Goal: Task Accomplishment & Management: Complete application form

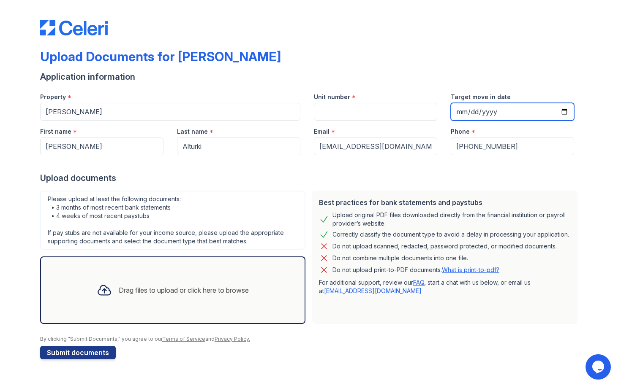
click at [549, 113] on input "Target move in date" at bounding box center [511, 112] width 123 height 18
click at [117, 296] on div "Drag files to upload or click here to browse" at bounding box center [172, 290] width 165 height 29
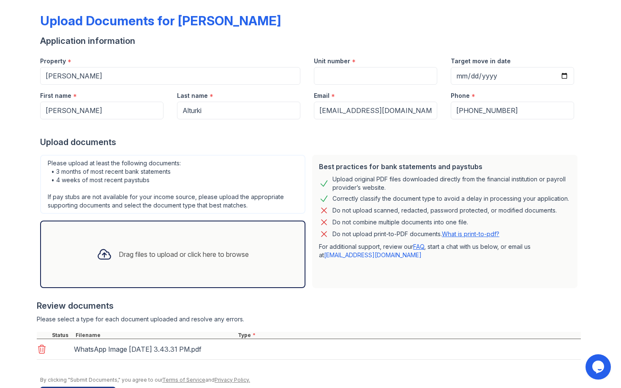
scroll to position [65, 0]
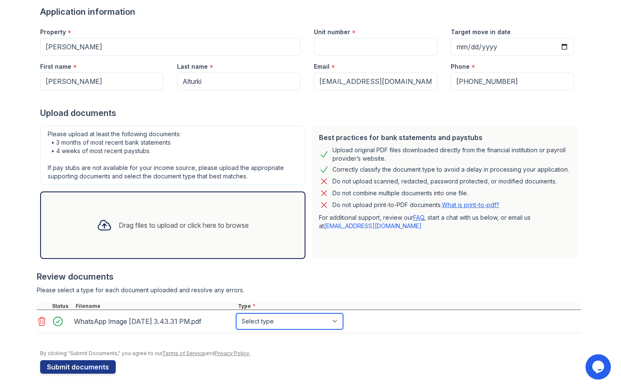
click at [258, 323] on select "Select type Paystub Bank Statement Offer Letter Tax Documents Benefit Award Let…" at bounding box center [289, 322] width 107 height 16
select select "other"
click at [125, 224] on div "Drag files to upload or click here to browse" at bounding box center [184, 225] width 130 height 10
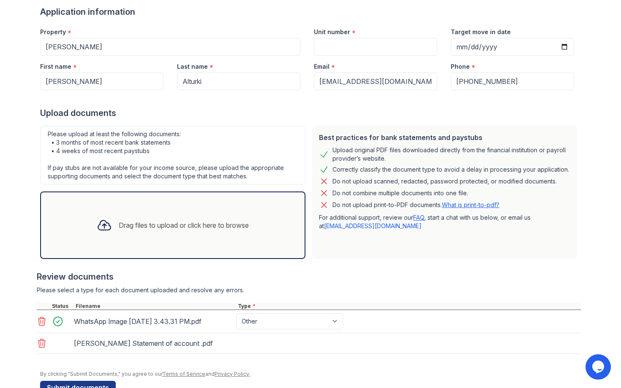
scroll to position [98, 0]
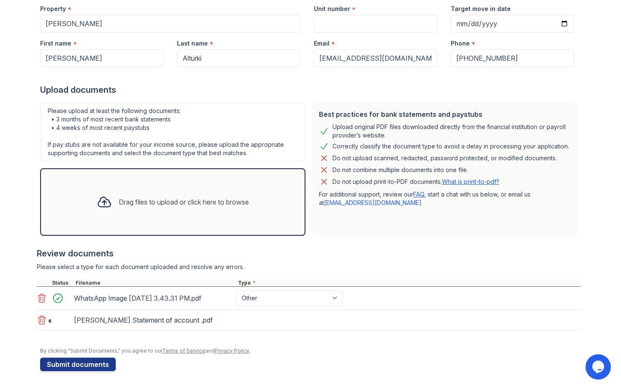
click at [142, 188] on div "Drag files to upload or click here to browse" at bounding box center [172, 202] width 165 height 29
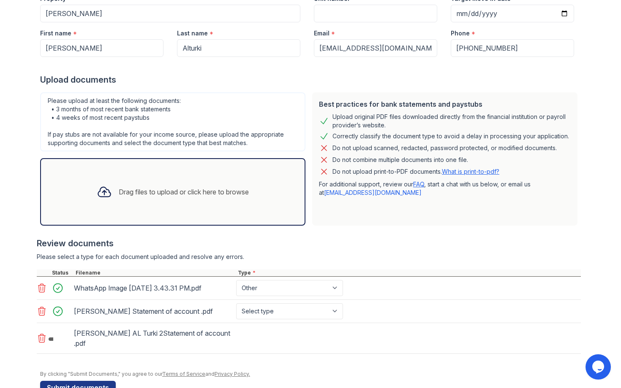
click at [155, 209] on div "Drag files to upload or click here to browse" at bounding box center [172, 192] width 265 height 68
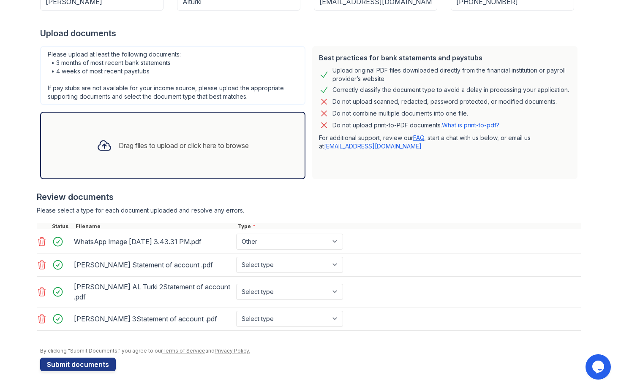
scroll to position [151, 0]
click at [178, 157] on div "Drag files to upload or click here to browse" at bounding box center [172, 146] width 265 height 68
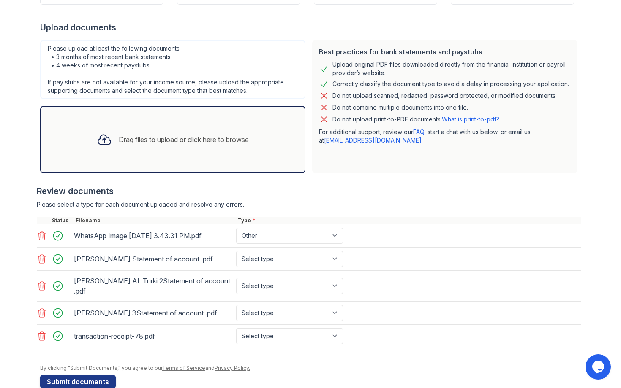
click at [160, 143] on div "Drag files to upload or click here to browse" at bounding box center [184, 140] width 130 height 10
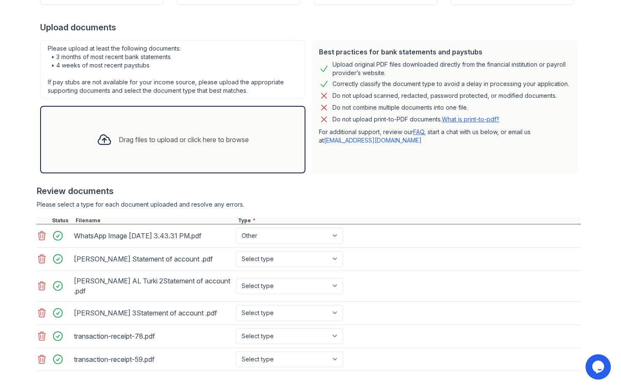
click at [182, 144] on div "Drag files to upload or click here to browse" at bounding box center [184, 140] width 130 height 10
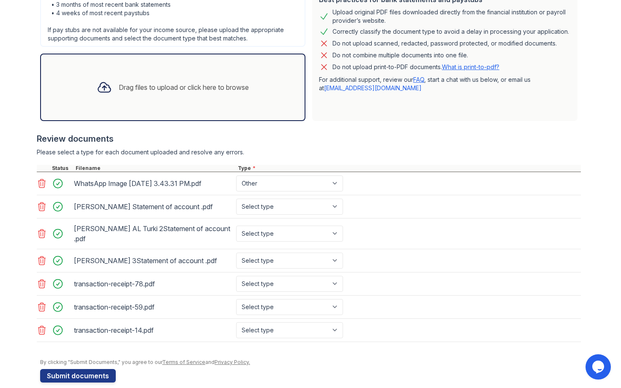
scroll to position [205, 0]
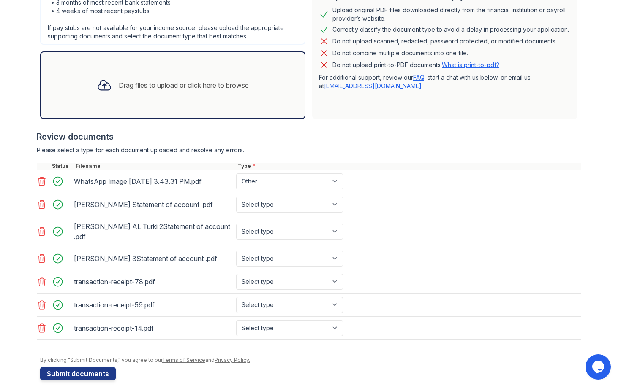
click at [199, 100] on div "Drag files to upload or click here to browse" at bounding box center [172, 86] width 265 height 68
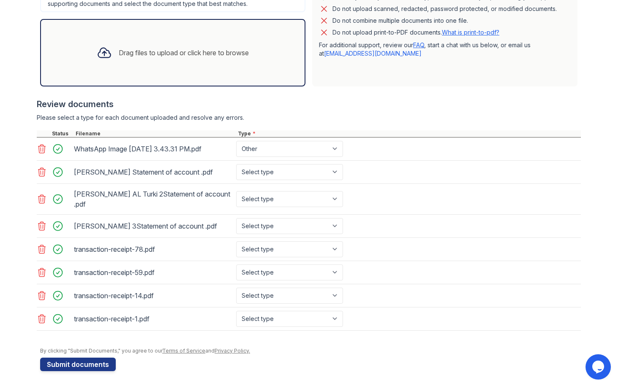
scroll to position [239, 0]
click at [273, 327] on select "Select type Paystub Bank Statement Offer Letter Tax Documents Benefit Award Let…" at bounding box center [289, 319] width 107 height 16
select select "paystub"
click at [292, 304] on select "Select type Paystub Bank Statement Offer Letter Tax Documents Benefit Award Let…" at bounding box center [289, 296] width 107 height 16
select select "paystub"
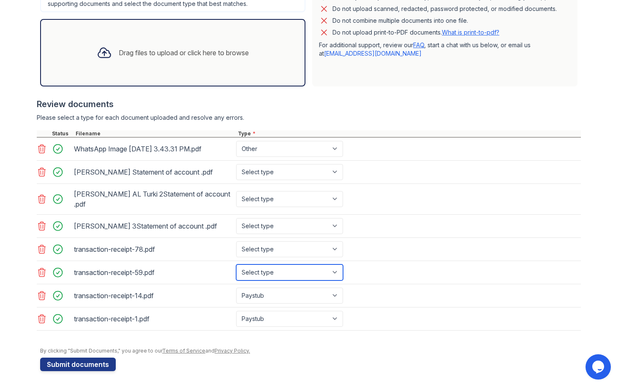
click at [297, 281] on select "Select type Paystub Bank Statement Offer Letter Tax Documents Benefit Award Let…" at bounding box center [289, 273] width 107 height 16
select select "paystub"
click at [301, 258] on select "Select type Paystub Bank Statement Offer Letter Tax Documents Benefit Award Let…" at bounding box center [289, 249] width 107 height 16
select select "paystub"
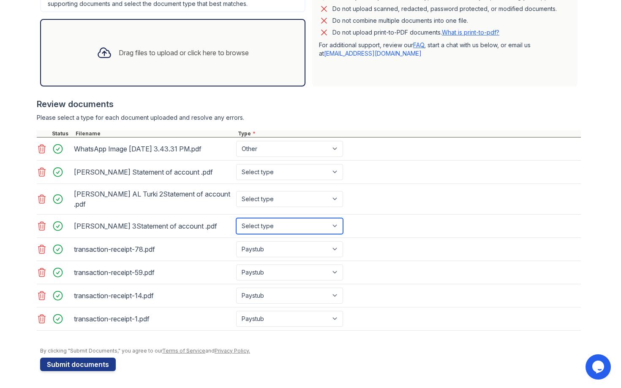
click at [305, 234] on select "Select type Paystub Bank Statement Offer Letter Tax Documents Benefit Award Let…" at bounding box center [289, 226] width 107 height 16
select select "bank_statement"
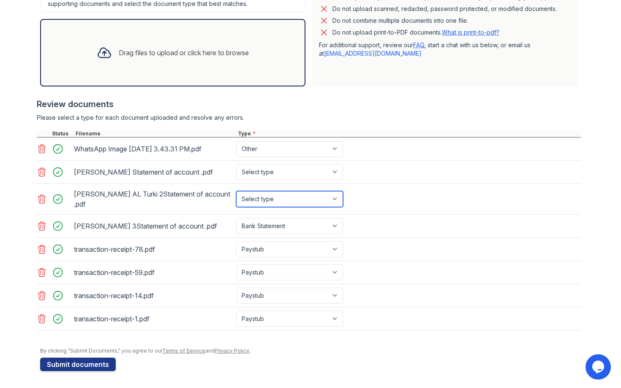
click at [304, 207] on select "Select type Paystub Bank Statement Offer Letter Tax Documents Benefit Award Let…" at bounding box center [289, 199] width 107 height 16
select select "bank_statement"
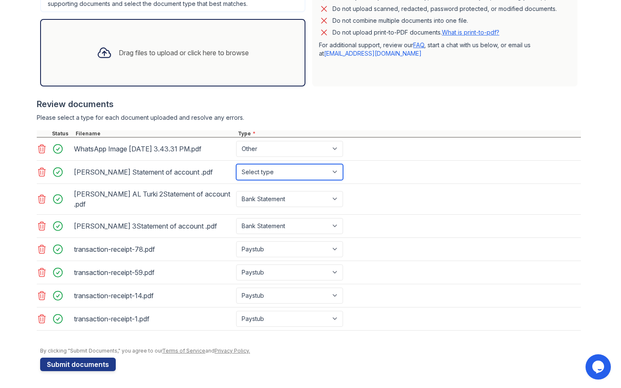
click at [306, 179] on select "Select type Paystub Bank Statement Offer Letter Tax Documents Benefit Award Let…" at bounding box center [289, 172] width 107 height 16
select select "bank_statement"
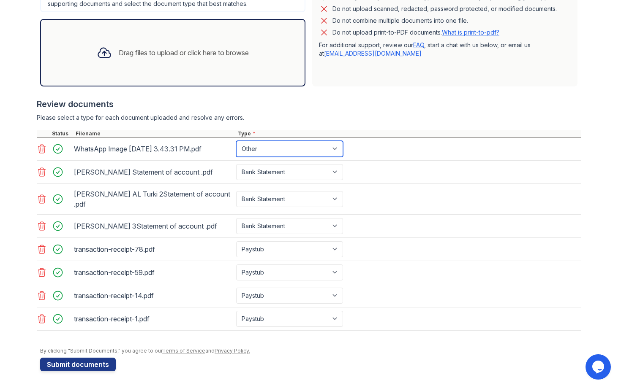
click at [308, 149] on select "Select type Paystub Bank Statement Offer Letter Tax Documents Benefit Award Let…" at bounding box center [289, 149] width 107 height 16
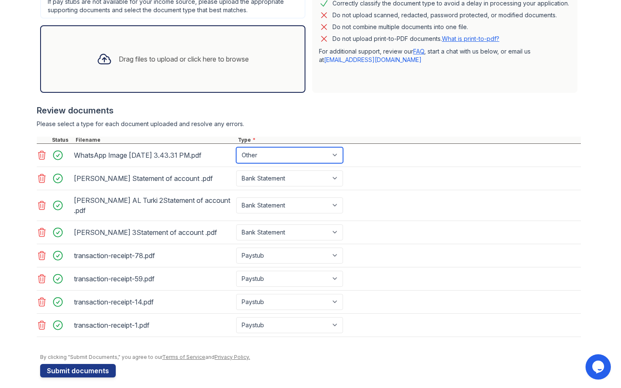
scroll to position [238, 0]
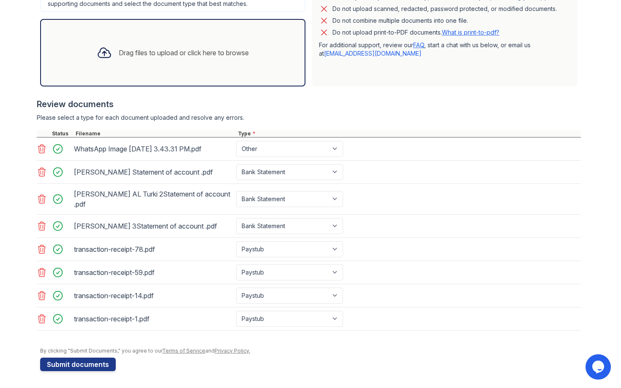
click at [41, 230] on icon at bounding box center [41, 226] width 7 height 8
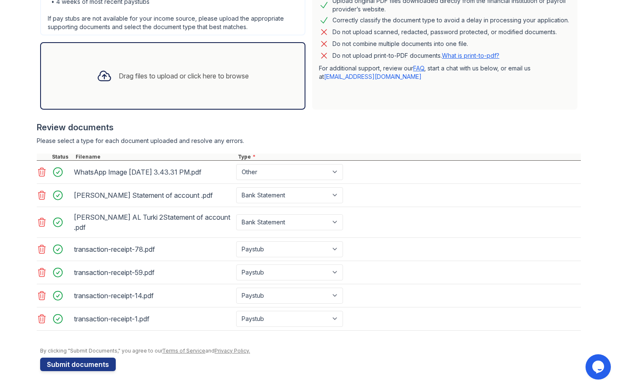
click at [45, 221] on icon at bounding box center [41, 222] width 7 height 8
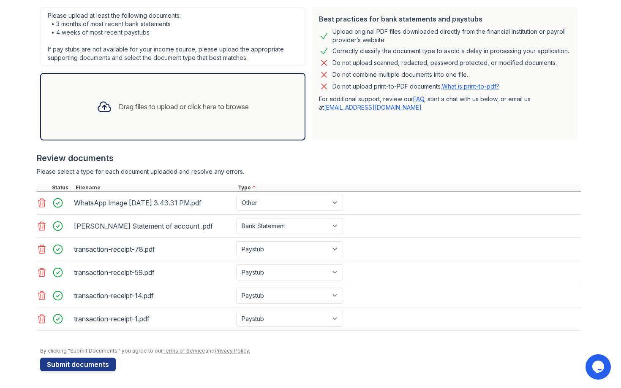
scroll to position [191, 0]
click at [40, 223] on icon at bounding box center [41, 226] width 7 height 8
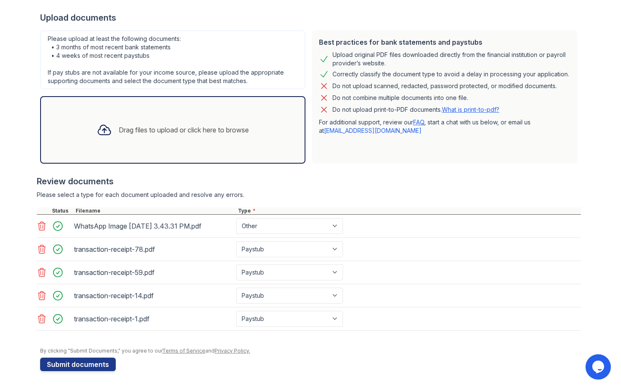
click at [125, 125] on div "Drag files to upload or click here to browse" at bounding box center [172, 130] width 165 height 29
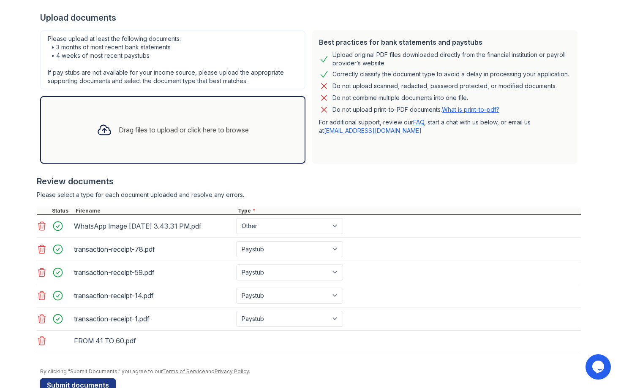
scroll to position [181, 0]
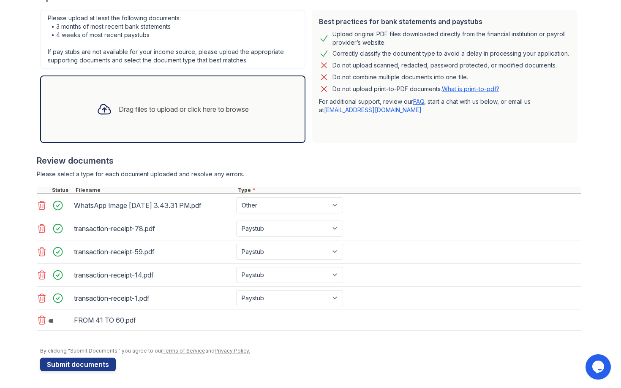
click at [161, 108] on div "Drag files to upload or click here to browse" at bounding box center [184, 109] width 130 height 10
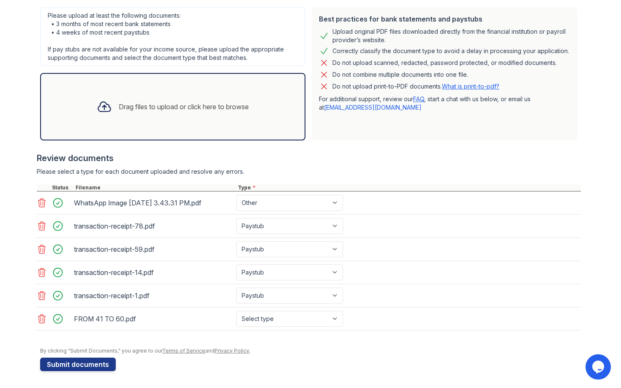
scroll to position [191, 0]
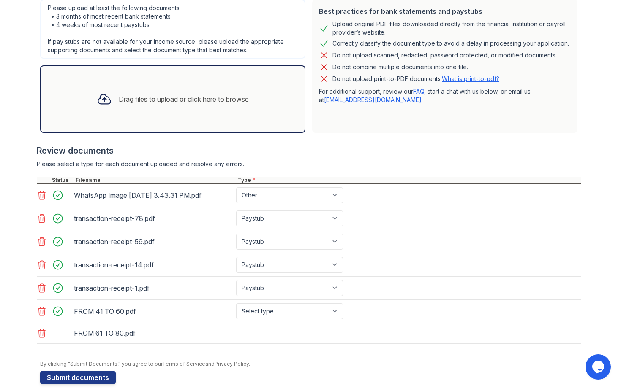
click at [170, 113] on div "Drag files to upload or click here to browse" at bounding box center [172, 99] width 165 height 29
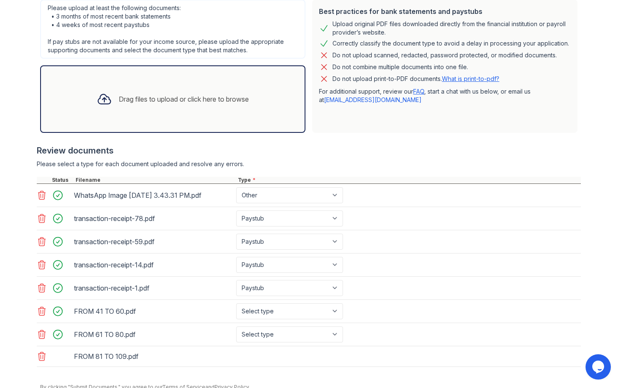
scroll to position [228, 0]
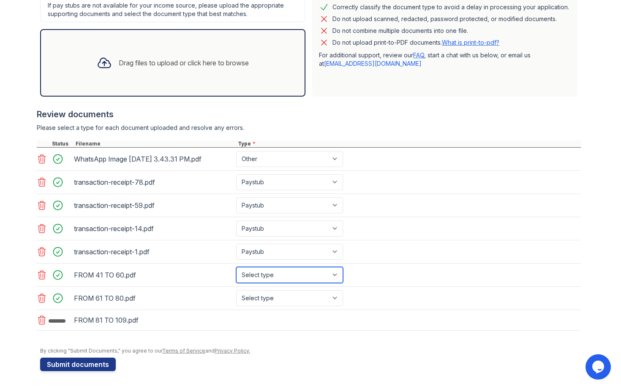
click at [266, 277] on select "Select type Paystub Bank Statement Offer Letter Tax Documents Benefit Award Let…" at bounding box center [289, 275] width 107 height 16
select select "bank_statement"
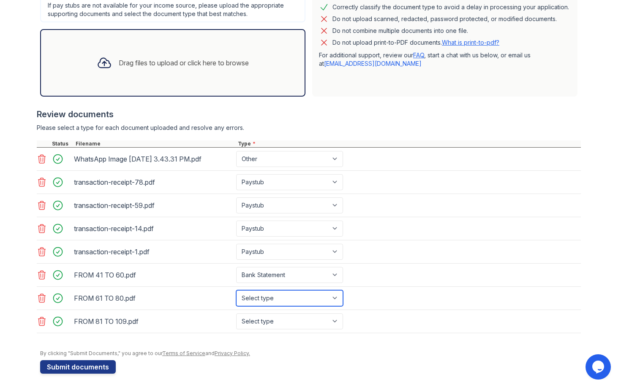
click at [274, 299] on select "Select type Paystub Bank Statement Offer Letter Tax Documents Benefit Award Let…" at bounding box center [289, 298] width 107 height 16
select select "bank_statement"
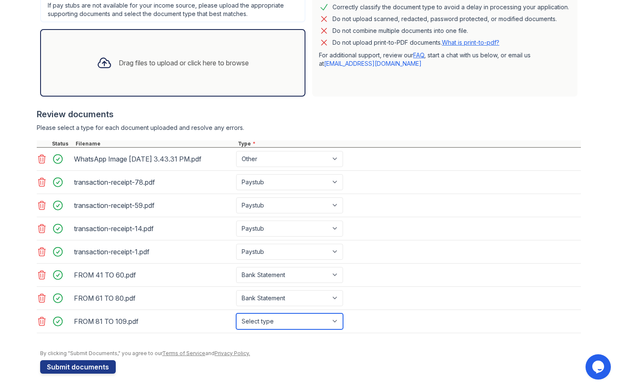
click at [279, 317] on select "Select type Paystub Bank Statement Offer Letter Tax Documents Benefit Award Let…" at bounding box center [289, 322] width 107 height 16
select select "bank_statement"
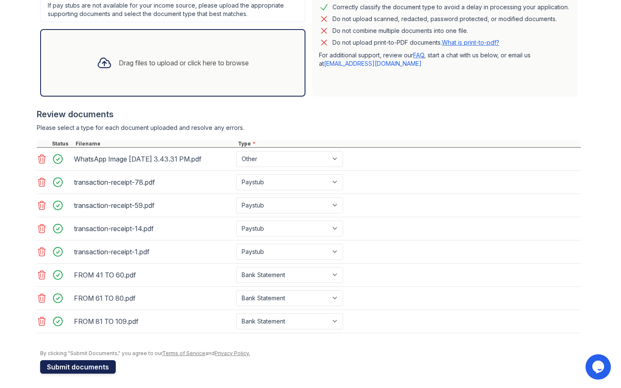
click at [88, 367] on button "Submit documents" at bounding box center [78, 368] width 76 height 14
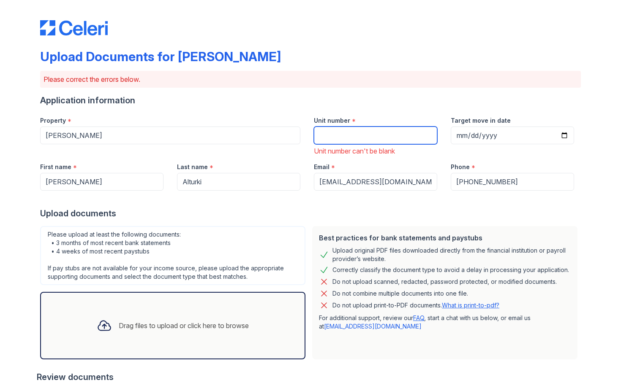
click at [338, 130] on input "Unit number" at bounding box center [375, 136] width 123 height 18
paste input "Unit 30M-6"
click at [313, 215] on div "Upload documents" at bounding box center [310, 214] width 540 height 12
click at [282, 136] on div "Property * [PERSON_NAME] Unit number * Unit 30M-6 Unit number can't be blank Ta…" at bounding box center [306, 133] width 547 height 46
type input "30M-6"
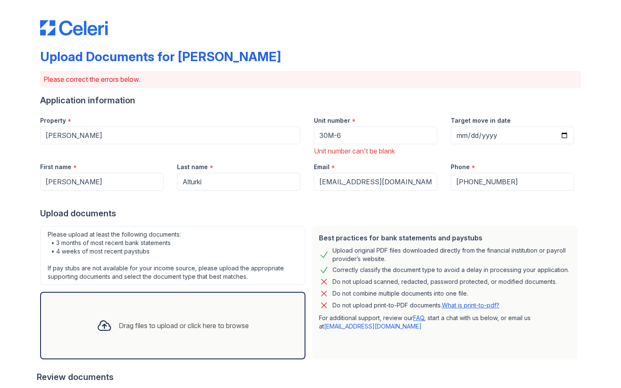
click at [336, 214] on div "Upload documents" at bounding box center [310, 214] width 540 height 12
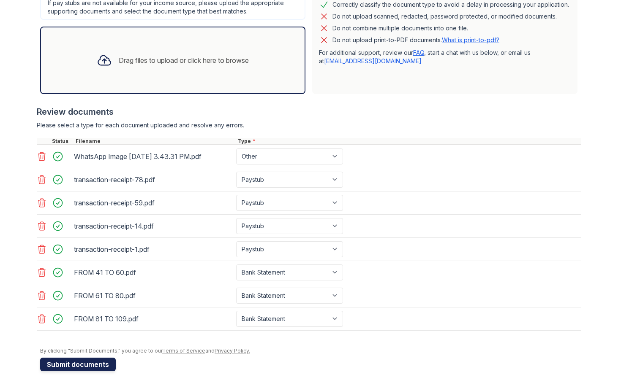
click at [96, 361] on button "Submit documents" at bounding box center [78, 365] width 76 height 14
